Goal: Find specific page/section: Find specific page/section

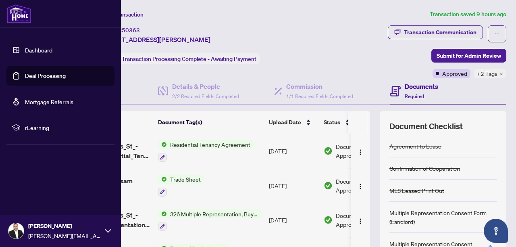
click at [25, 52] on link "Dashboard" at bounding box center [38, 49] width 27 height 7
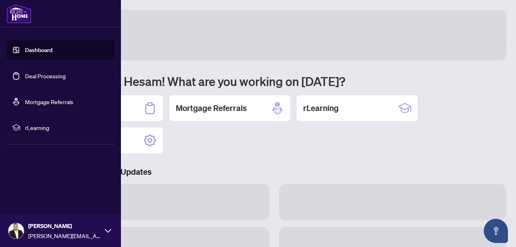
click at [44, 54] on link "Dashboard" at bounding box center [38, 49] width 27 height 7
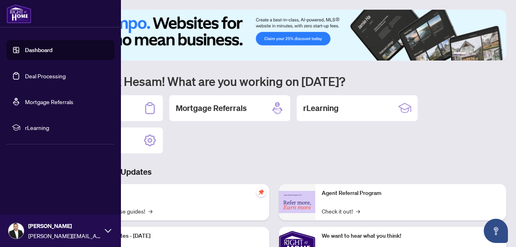
click at [45, 77] on link "Deal Processing" at bounding box center [45, 75] width 41 height 7
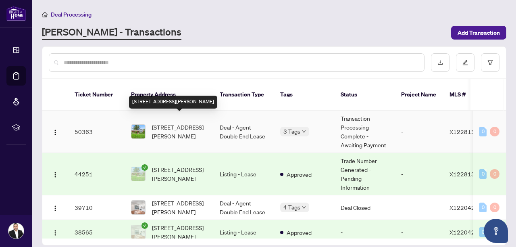
click at [173, 123] on span "[STREET_ADDRESS][PERSON_NAME]" at bounding box center [179, 132] width 55 height 18
